Goal: Transaction & Acquisition: Purchase product/service

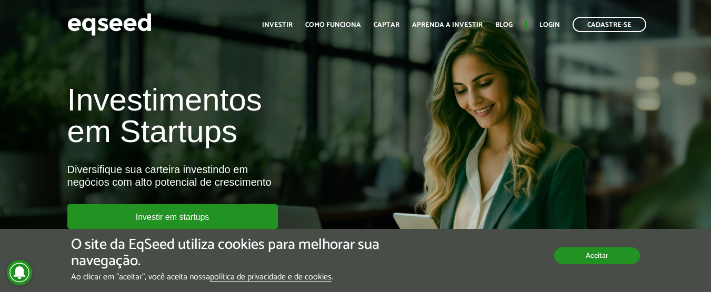
click at [615, 256] on button "Aceitar" at bounding box center [597, 255] width 86 height 17
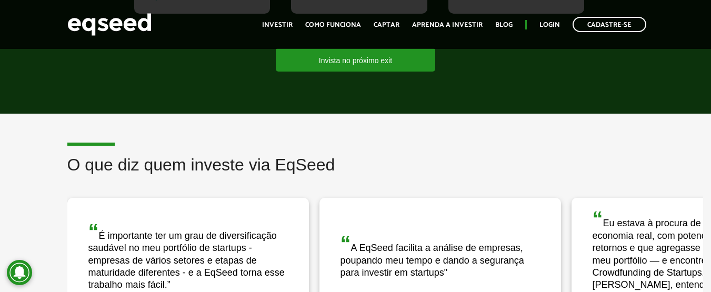
scroll to position [1000, 0]
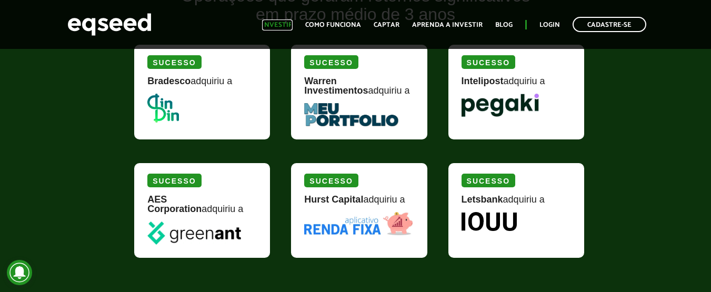
click at [276, 28] on link "Investir" at bounding box center [277, 25] width 31 height 7
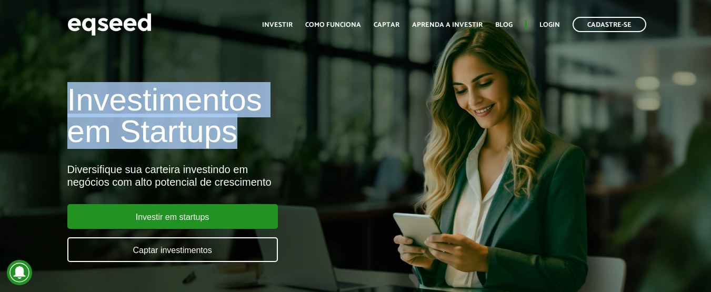
drag, startPoint x: 69, startPoint y: 102, endPoint x: 235, endPoint y: 121, distance: 166.4
click at [233, 117] on h1 "Investimentos em Startups" at bounding box center [237, 115] width 340 height 63
click at [232, 122] on h1 "Investimentos em Startups" at bounding box center [237, 115] width 340 height 63
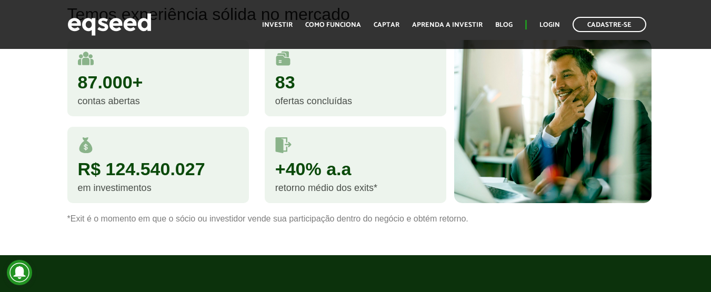
scroll to position [632, 0]
